Goal: Task Accomplishment & Management: Use online tool/utility

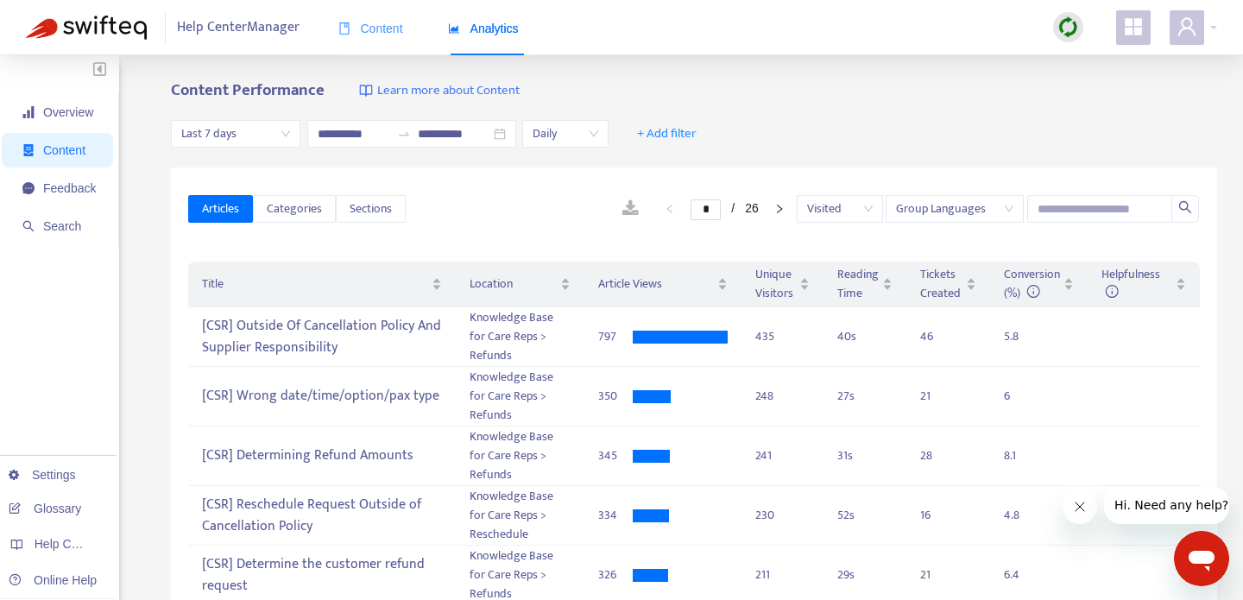
click at [382, 15] on div "Content" at bounding box center [370, 29] width 65 height 53
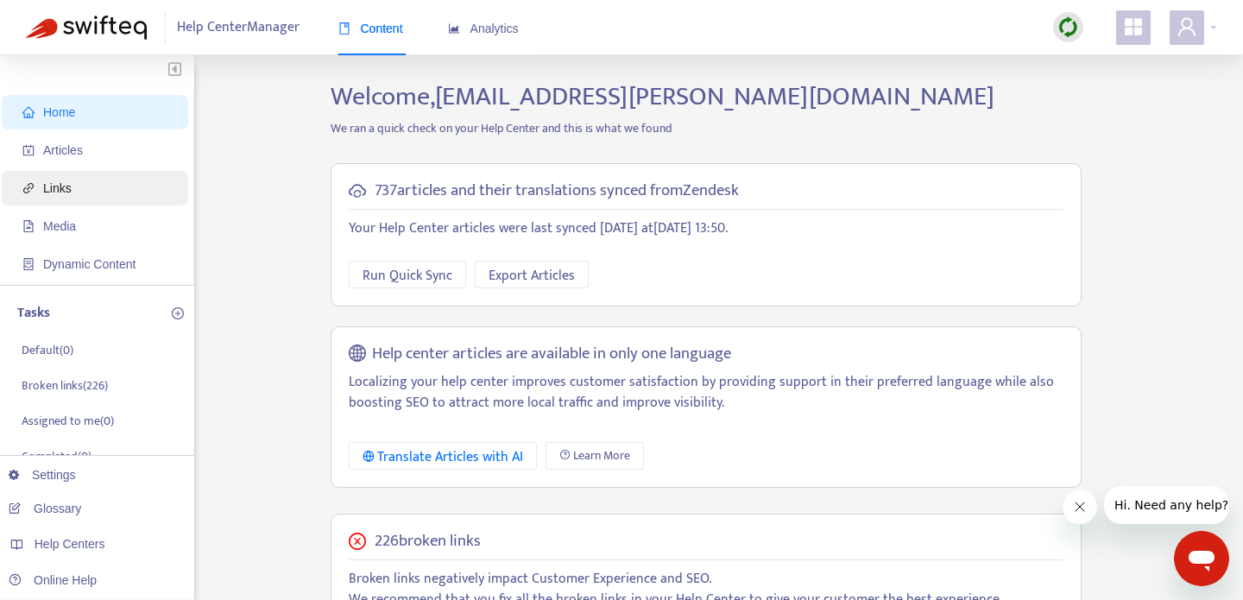
click at [81, 193] on span "Links" at bounding box center [98, 188] width 152 height 35
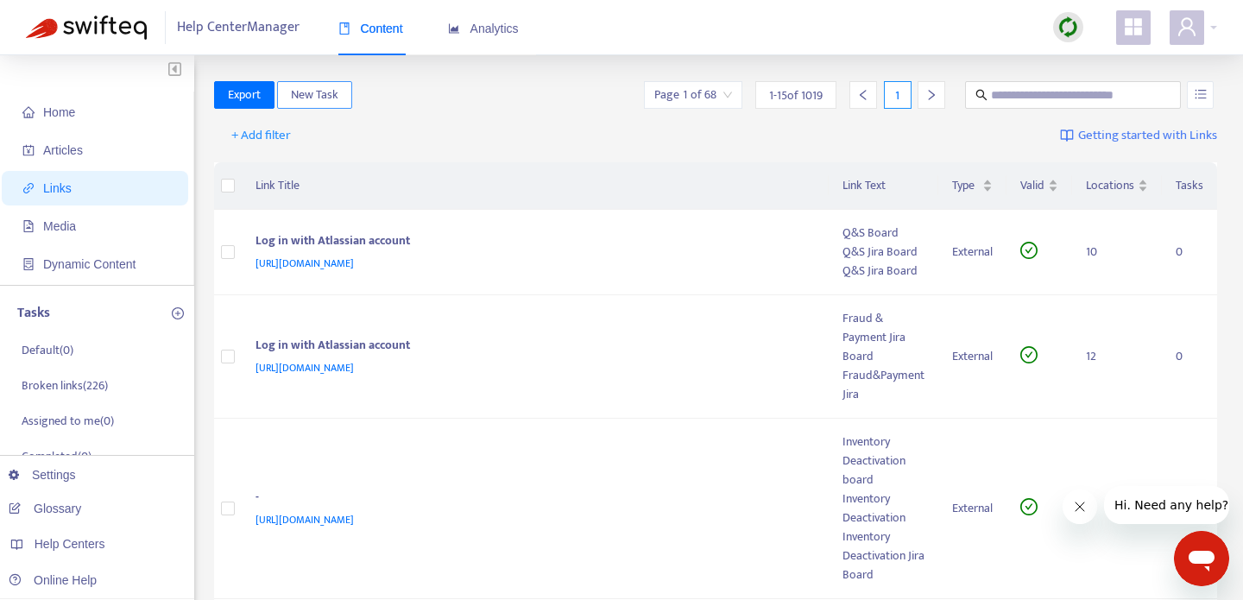
click at [321, 88] on span "New Task" at bounding box center [314, 94] width 47 height 19
